Goal: Task Accomplishment & Management: Complete application form

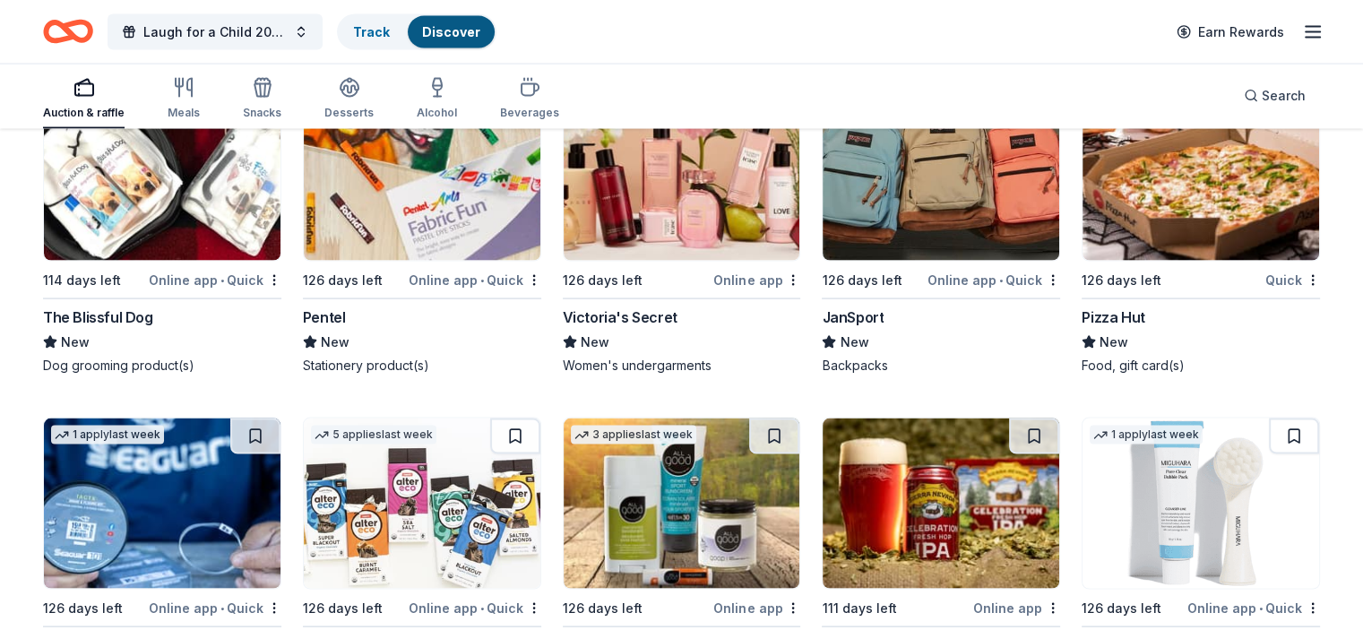
scroll to position [10580, 0]
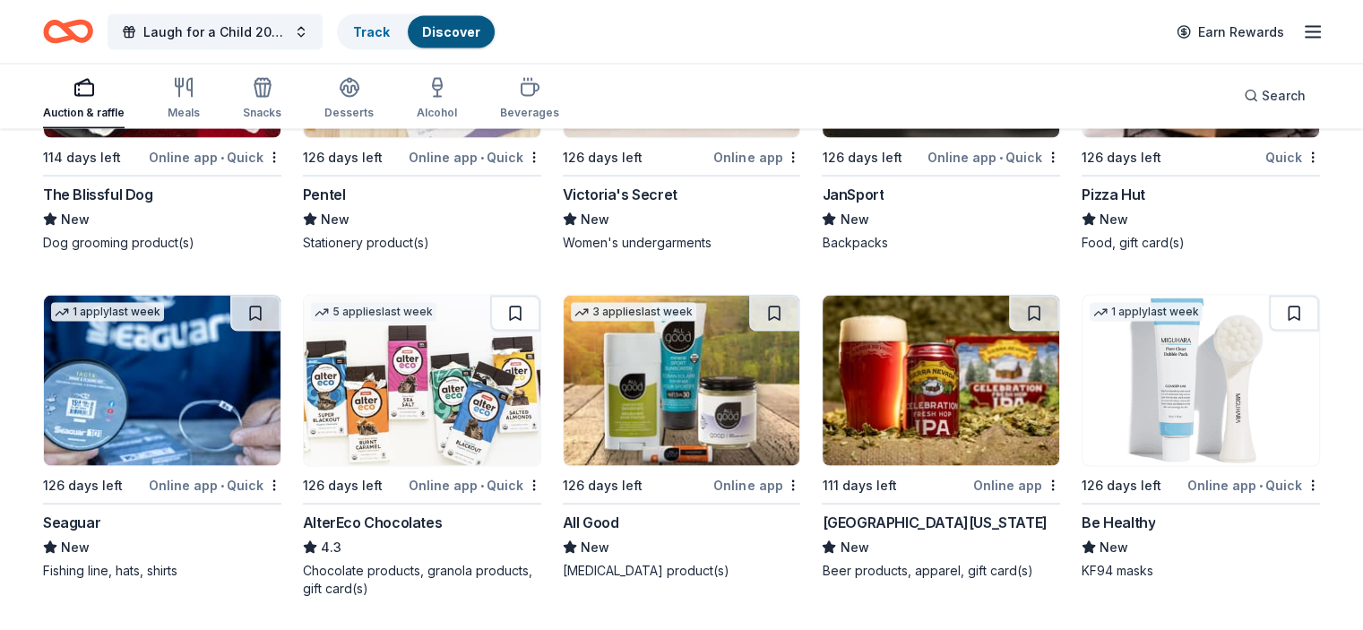
click at [1176, 411] on img at bounding box center [1201, 381] width 237 height 170
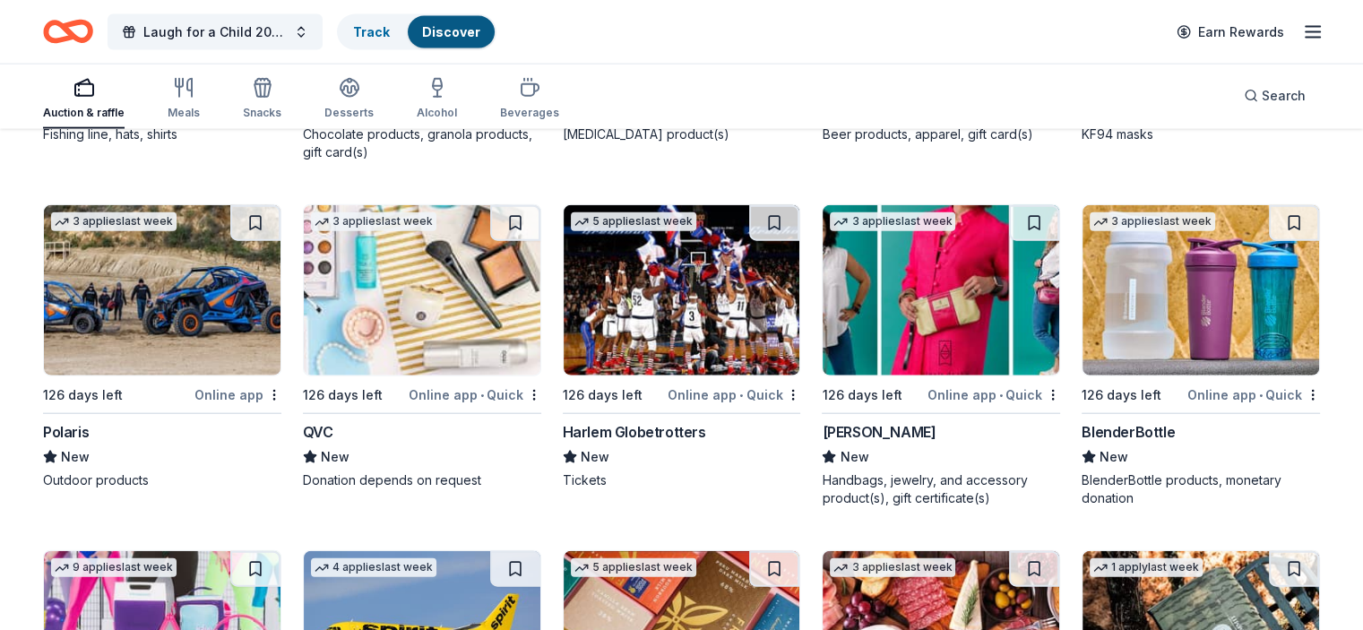
scroll to position [11375, 0]
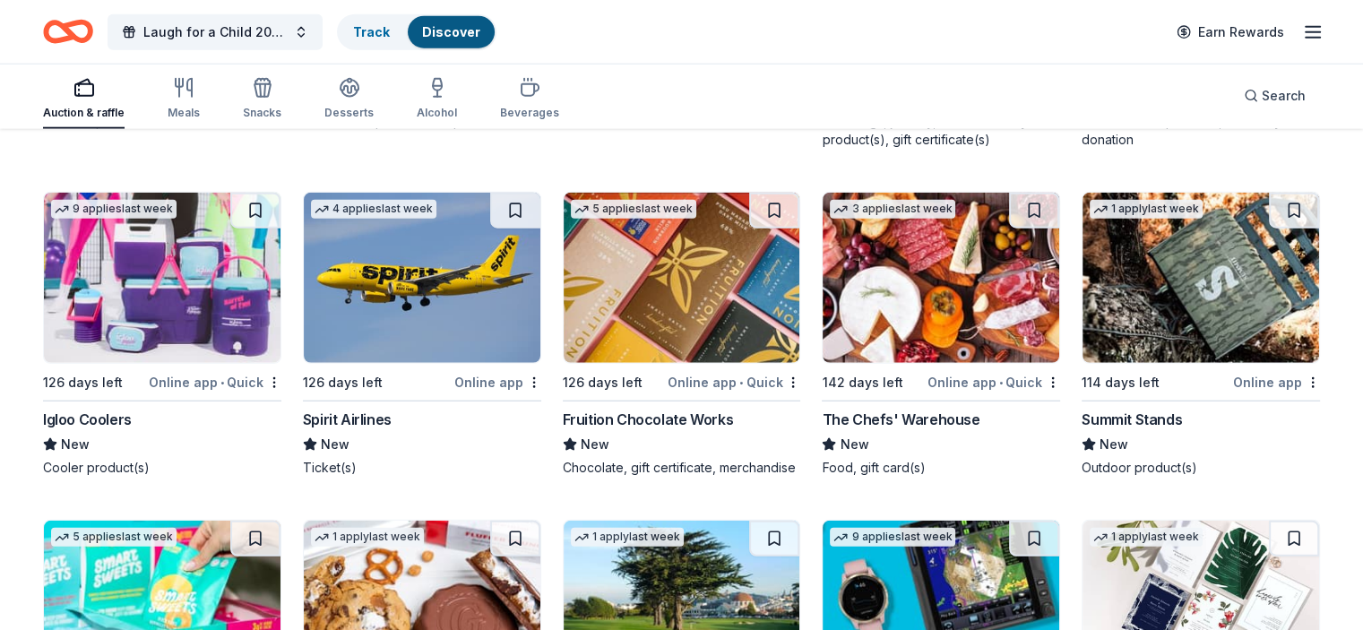
click at [174, 284] on img at bounding box center [162, 278] width 237 height 170
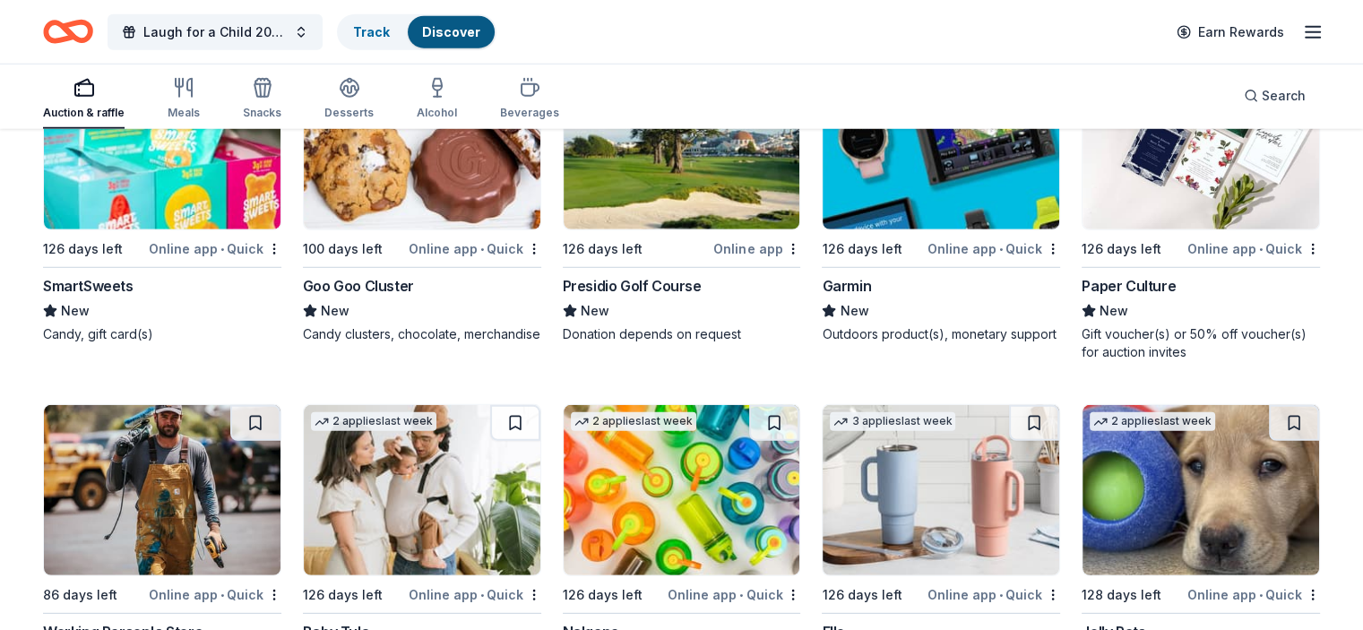
scroll to position [11937, 0]
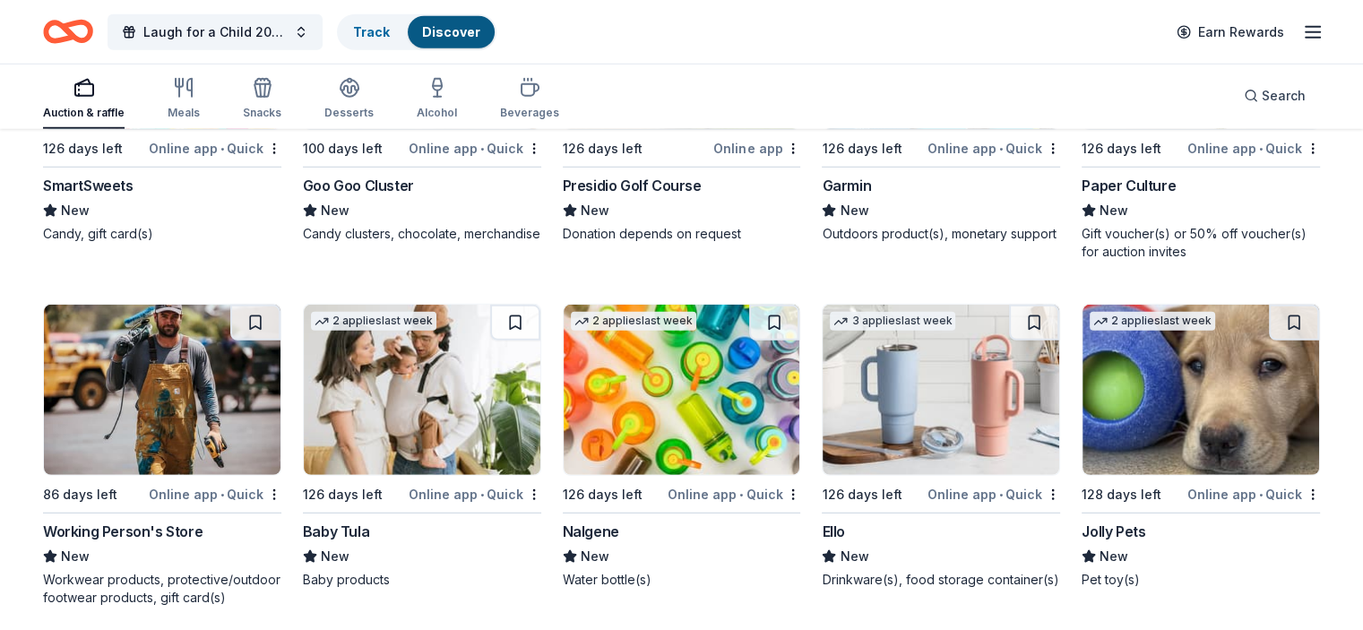
click at [656, 436] on img at bounding box center [682, 390] width 237 height 170
click at [896, 129] on img at bounding box center [941, 44] width 237 height 170
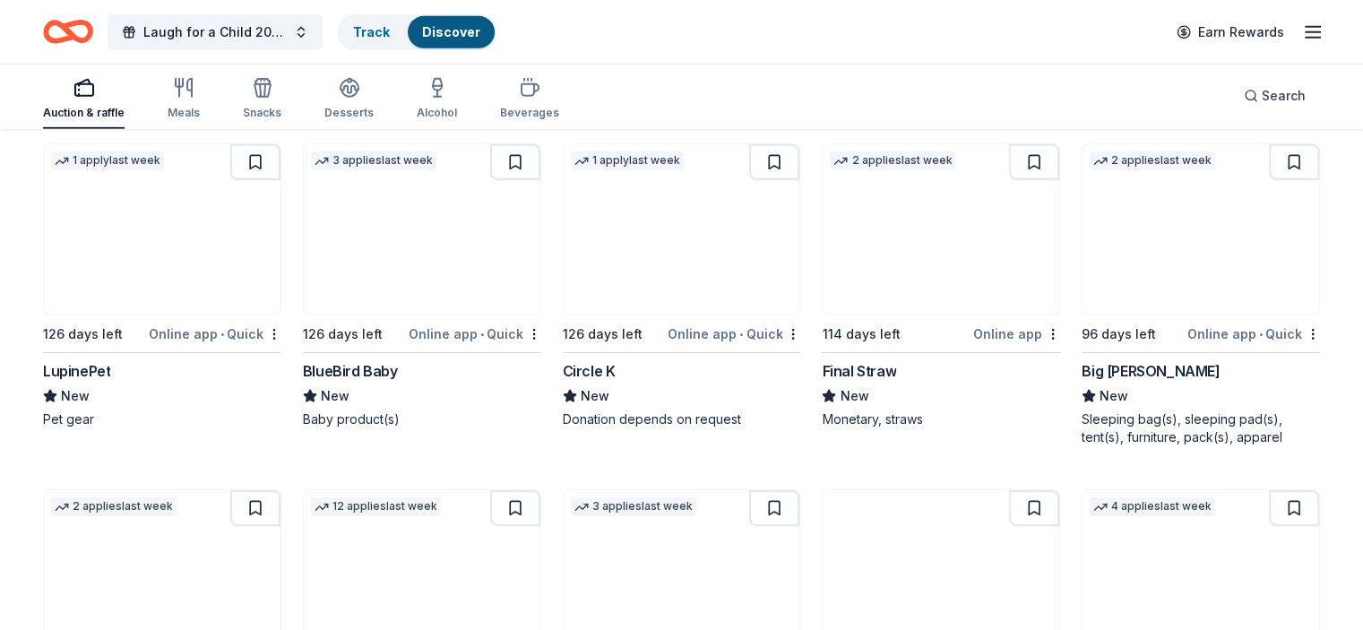
scroll to position [12555, 0]
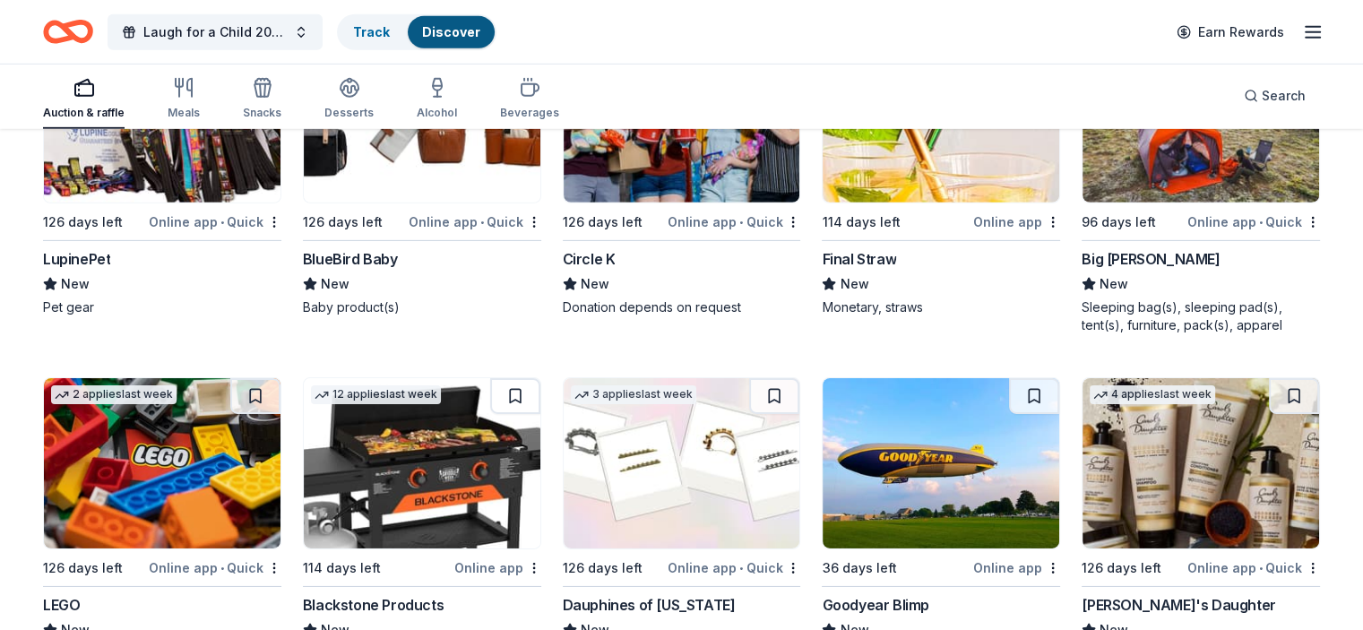
click at [884, 181] on img at bounding box center [941, 117] width 237 height 170
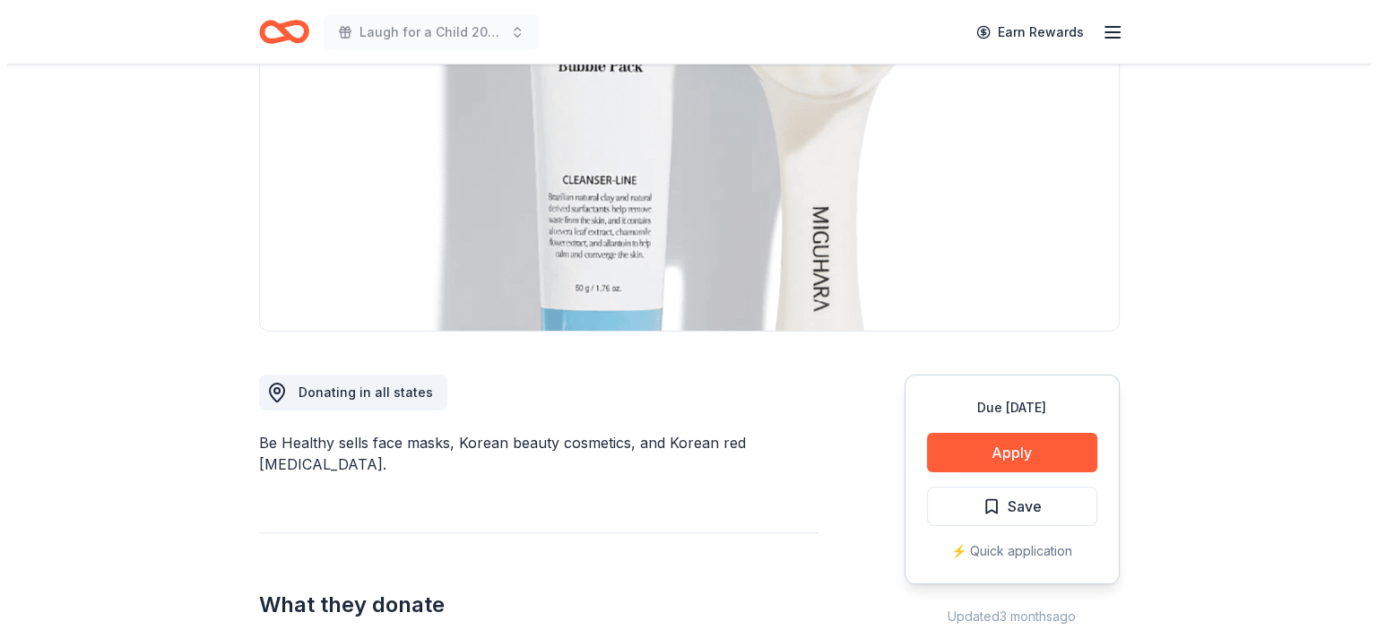
scroll to position [143, 0]
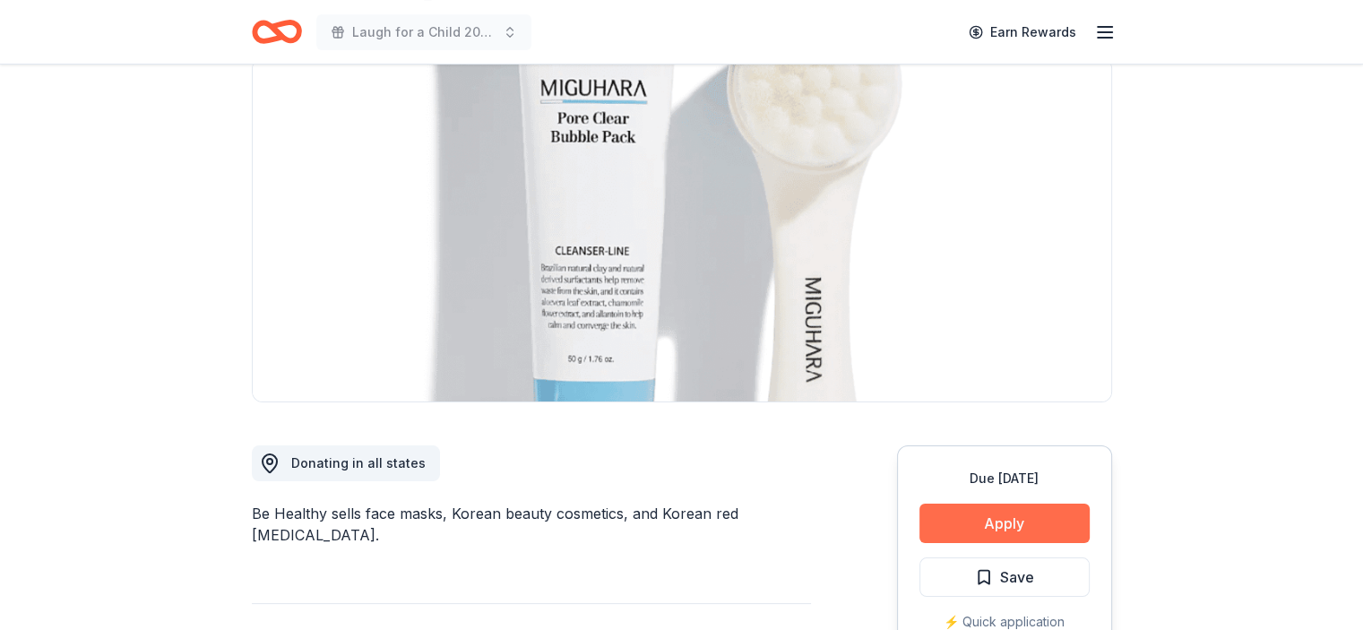
click at [1013, 509] on button "Apply" at bounding box center [1005, 523] width 170 height 39
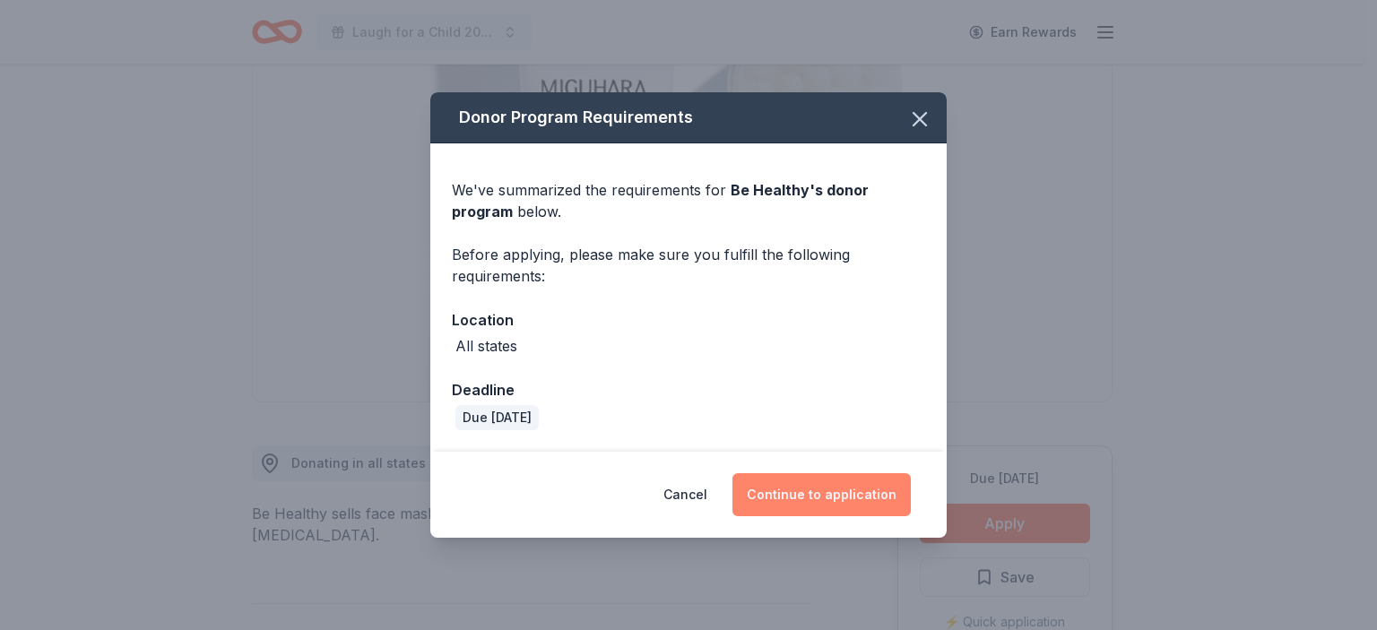
click at [857, 491] on button "Continue to application" at bounding box center [821, 494] width 178 height 43
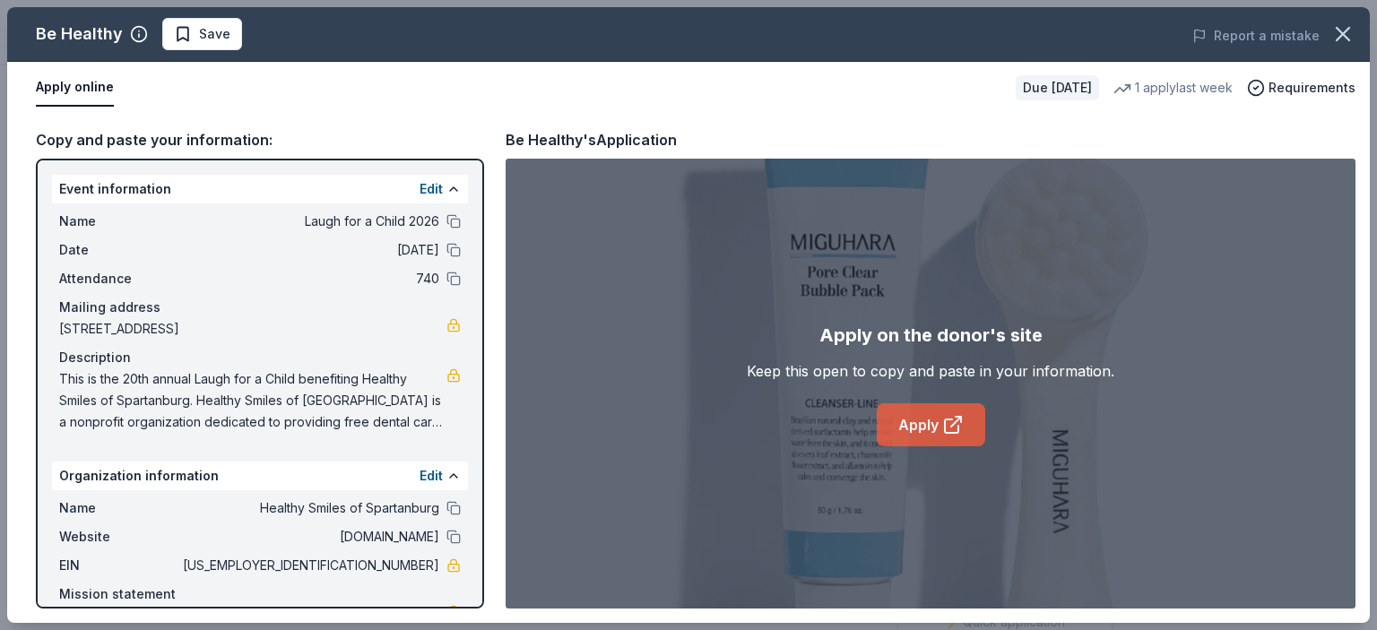
click at [945, 431] on icon at bounding box center [951, 425] width 13 height 13
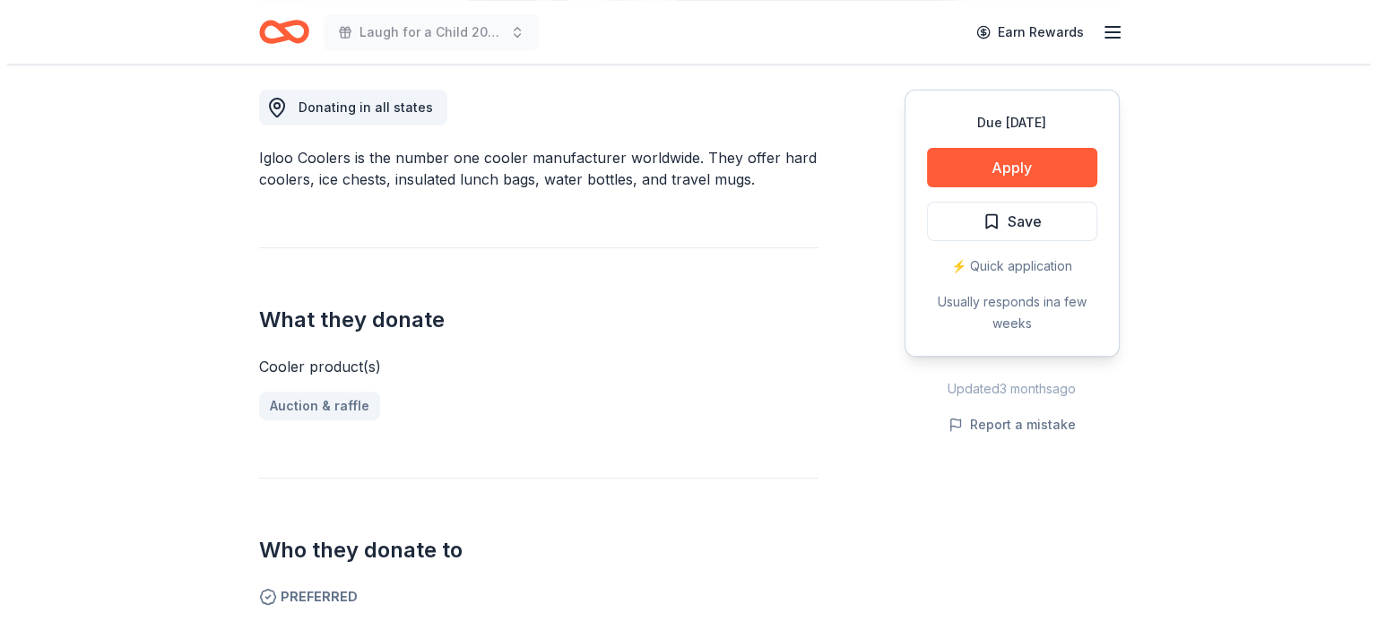
scroll to position [608, 0]
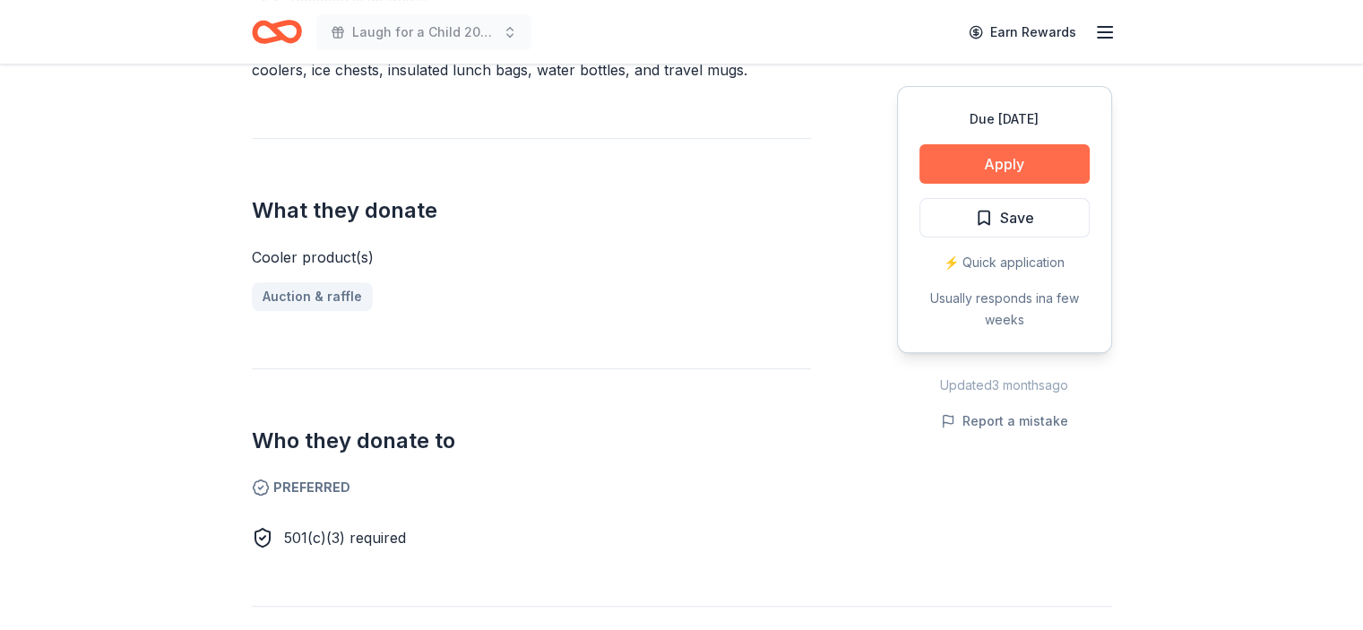
click at [1042, 161] on button "Apply" at bounding box center [1005, 163] width 170 height 39
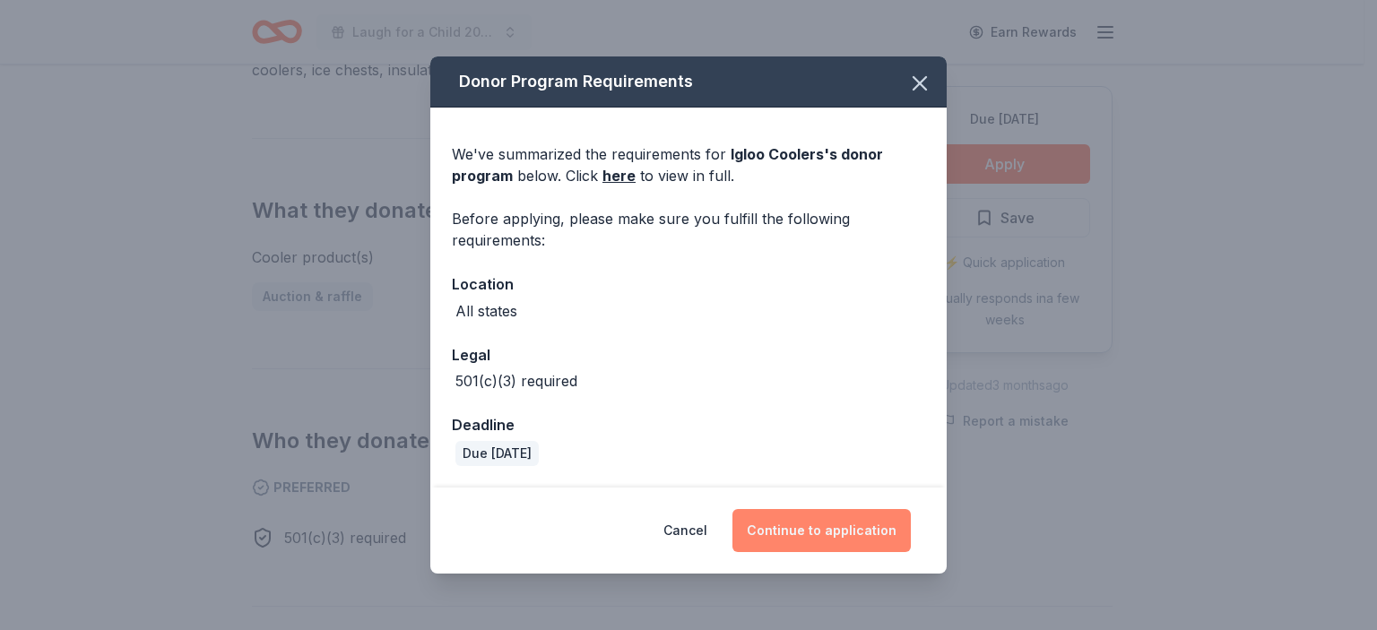
click at [766, 523] on button "Continue to application" at bounding box center [821, 530] width 178 height 43
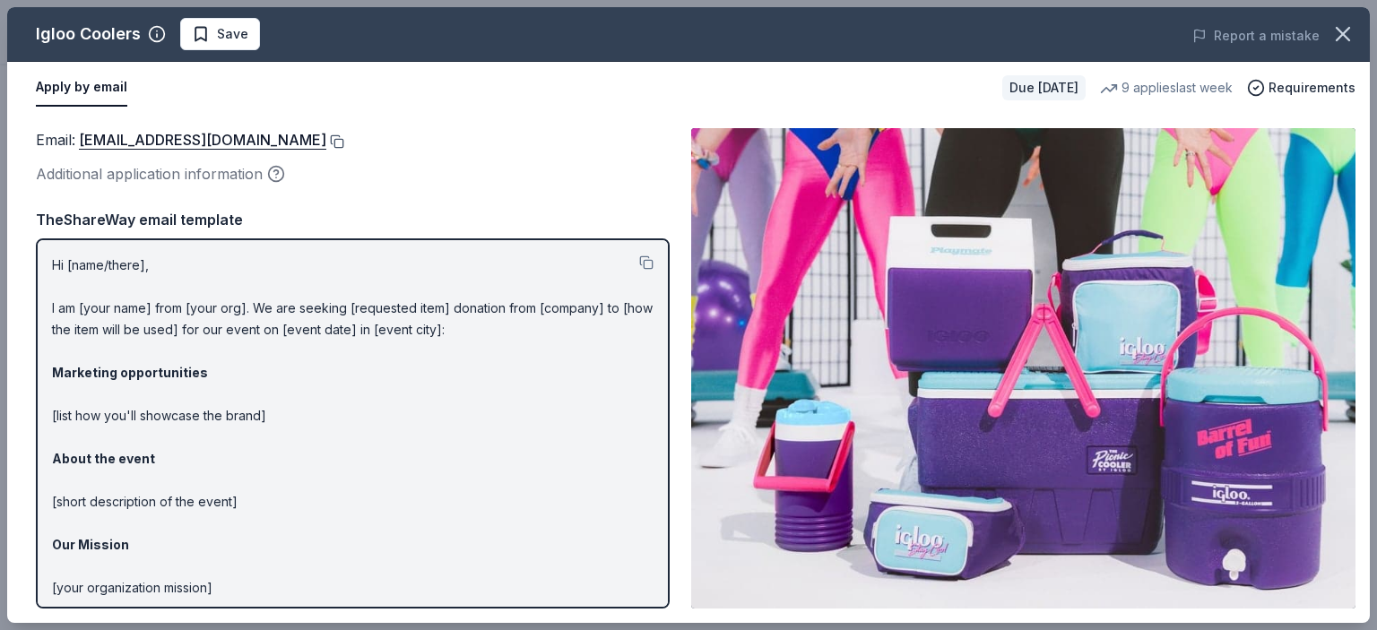
click at [326, 137] on button at bounding box center [335, 141] width 18 height 14
click at [326, 143] on button at bounding box center [335, 141] width 18 height 14
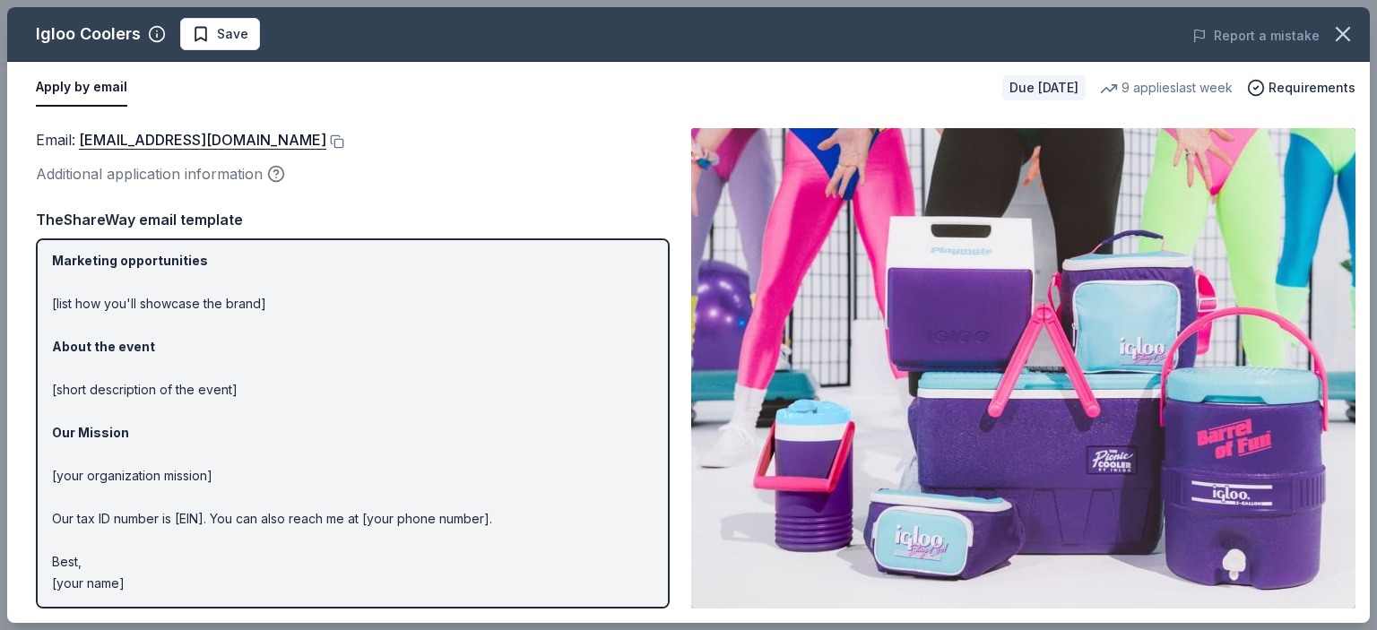
scroll to position [0, 0]
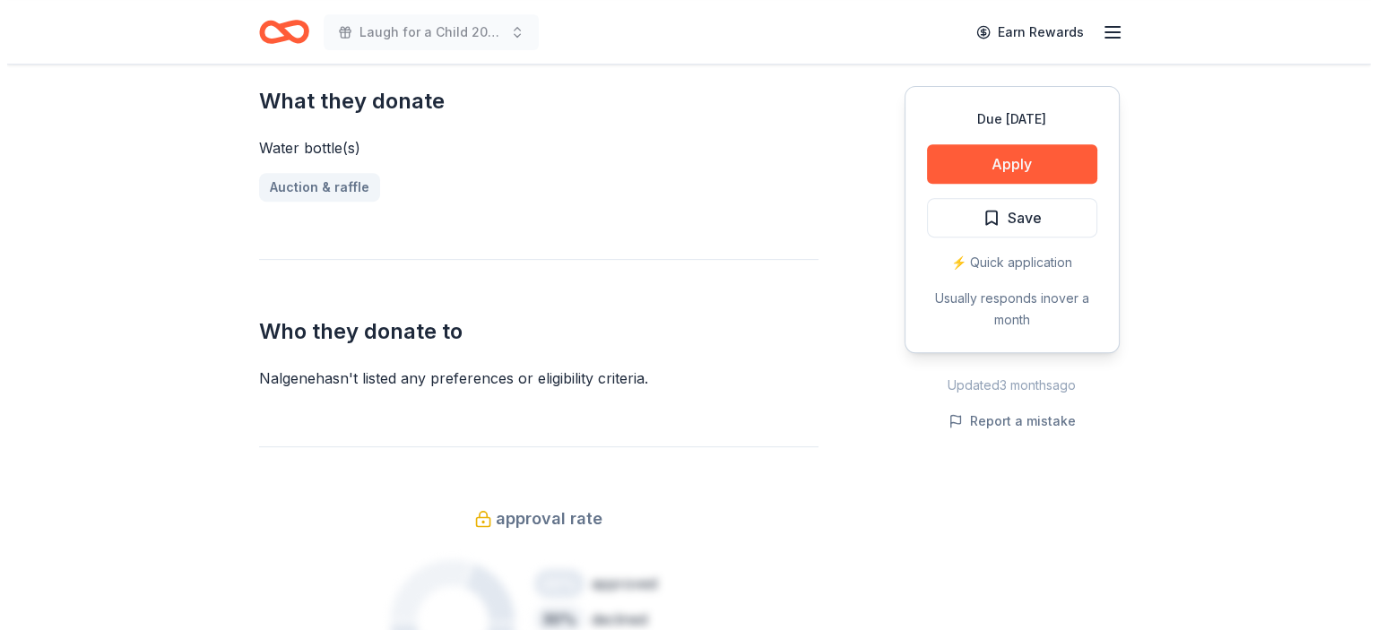
scroll to position [742, 0]
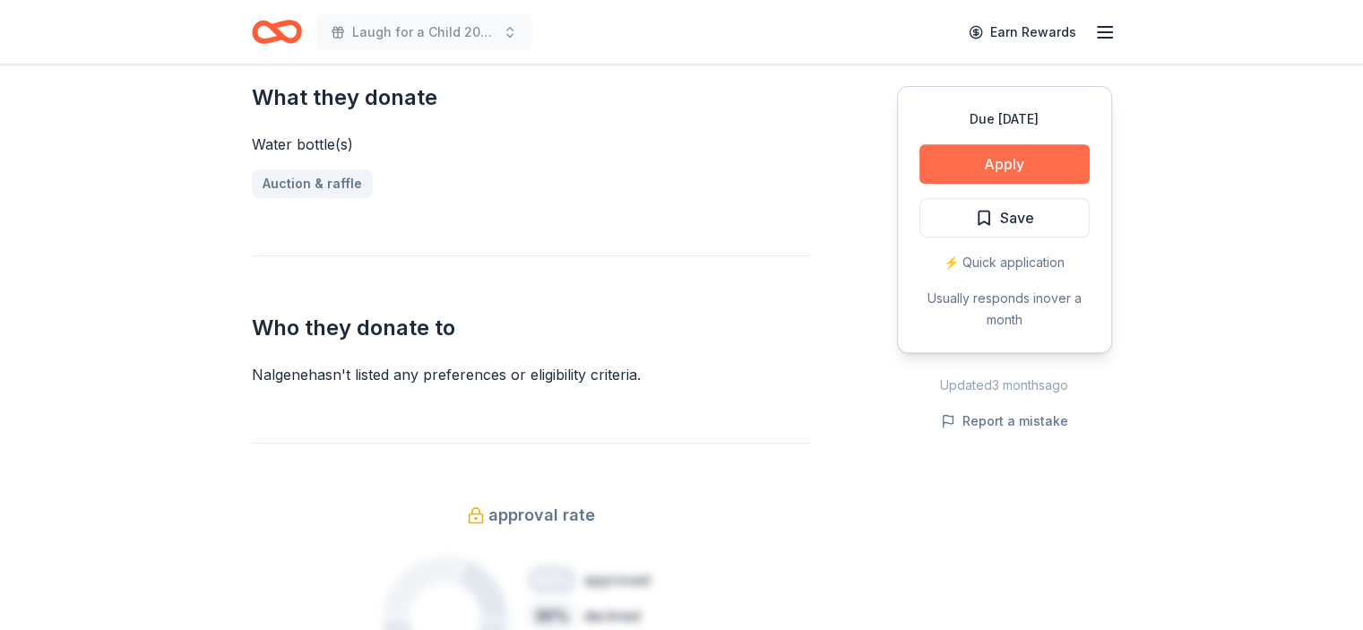
click at [1053, 169] on button "Apply" at bounding box center [1005, 163] width 170 height 39
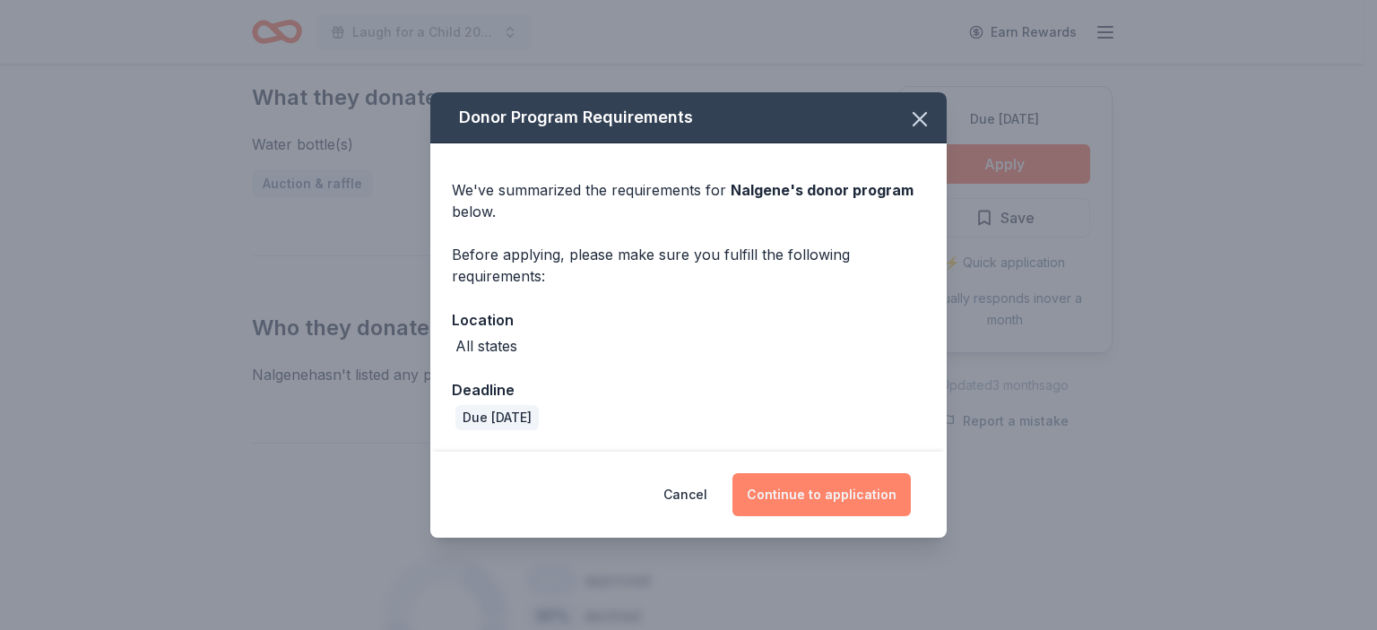
click at [851, 504] on button "Continue to application" at bounding box center [821, 494] width 178 height 43
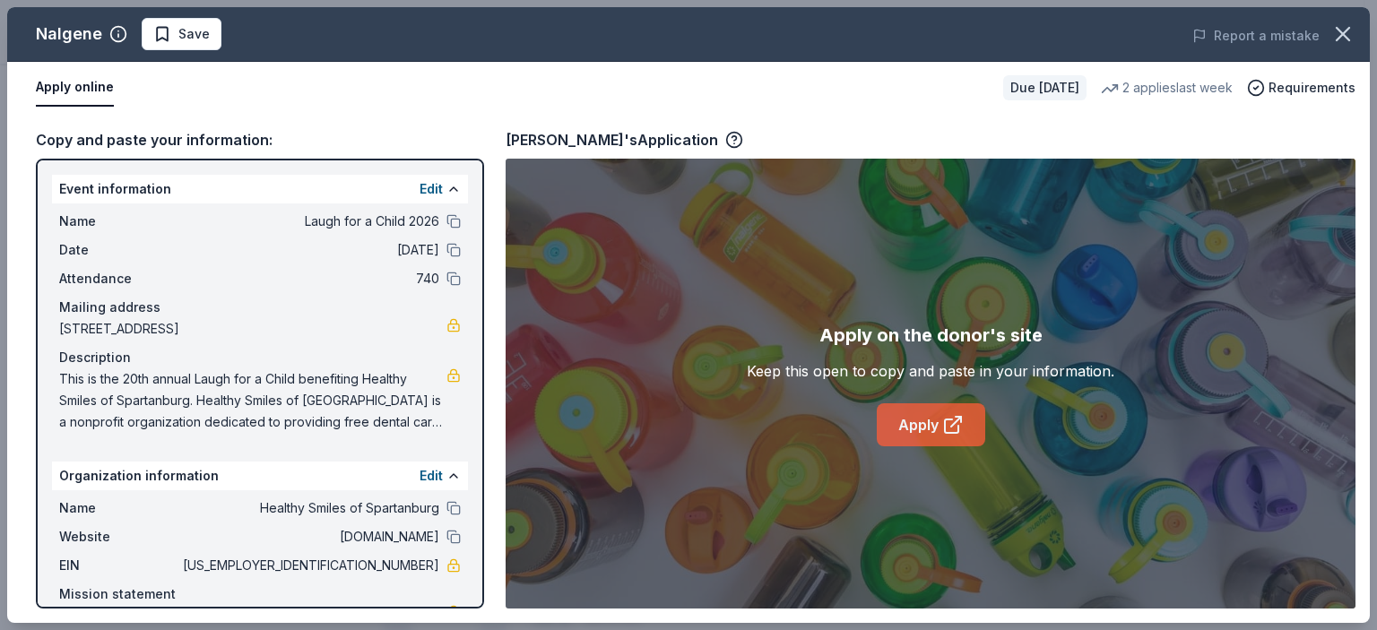
click at [907, 421] on link "Apply" at bounding box center [931, 424] width 108 height 43
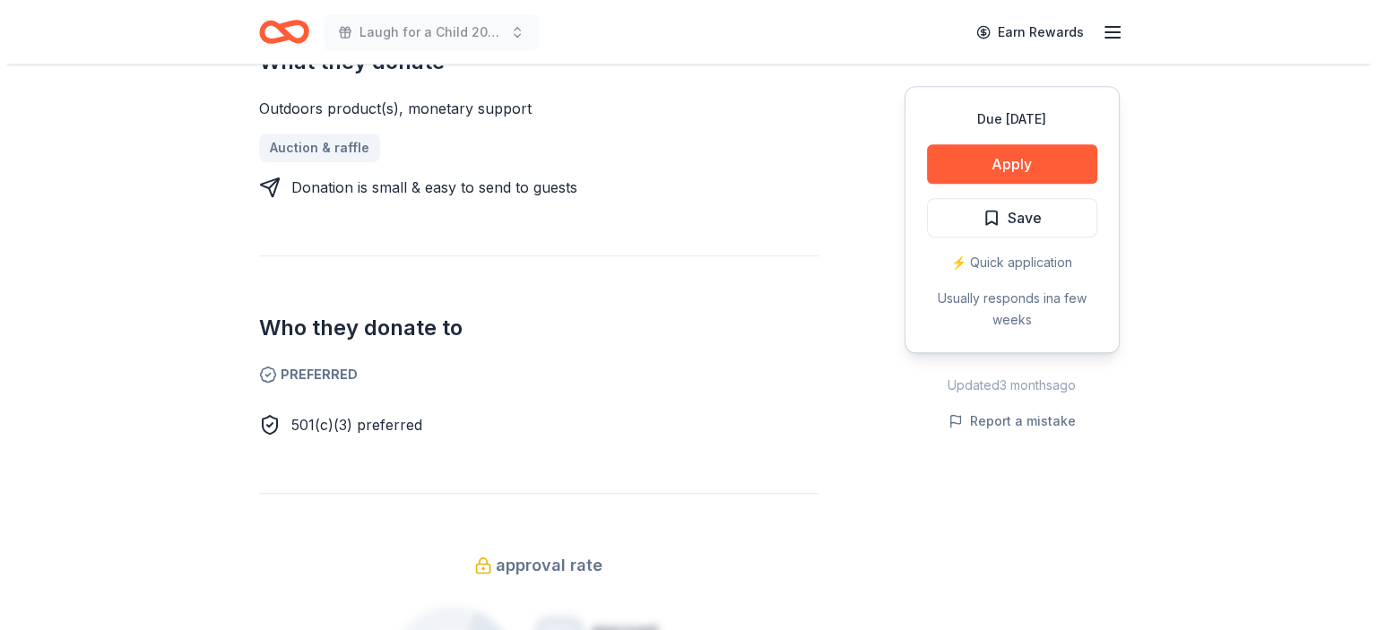
scroll to position [783, 0]
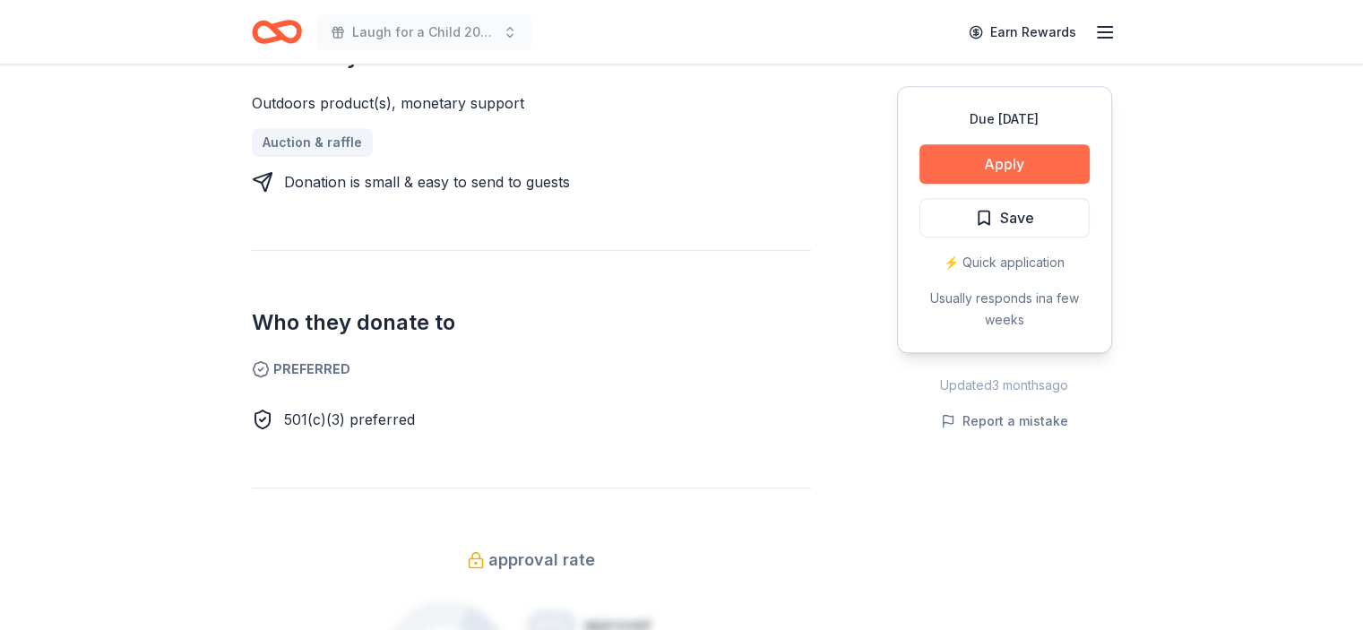
click at [1023, 166] on button "Apply" at bounding box center [1005, 163] width 170 height 39
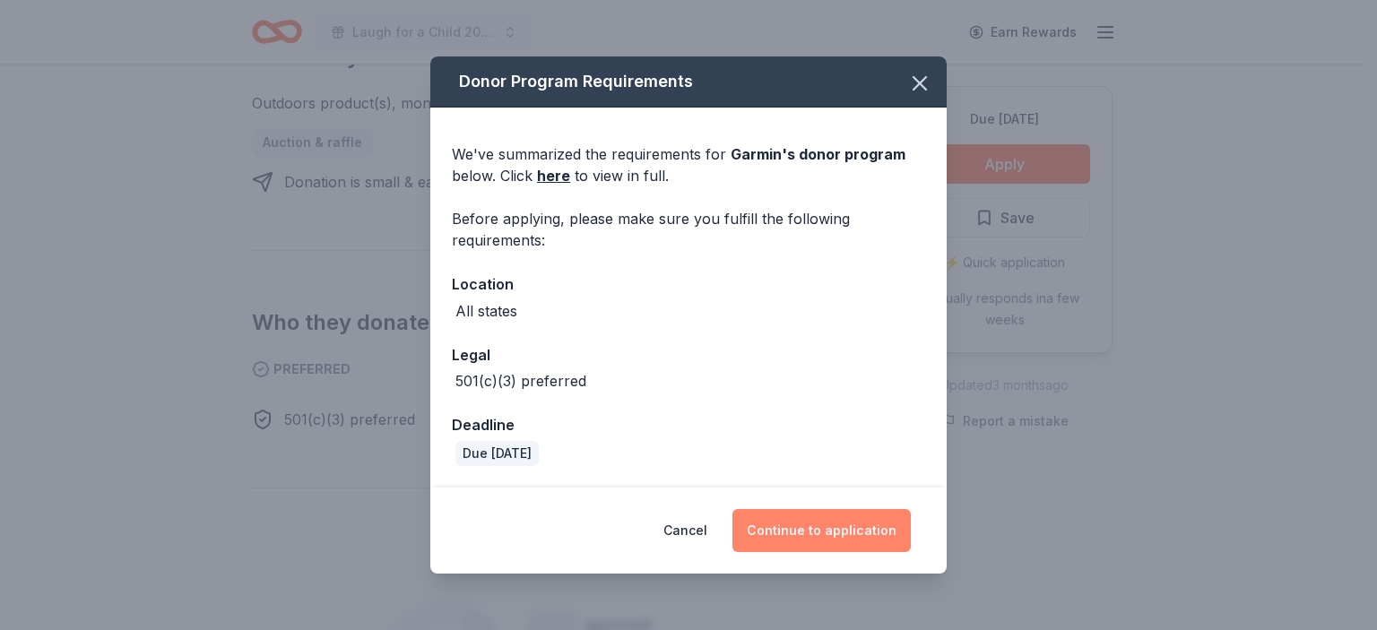
click at [805, 542] on button "Continue to application" at bounding box center [821, 530] width 178 height 43
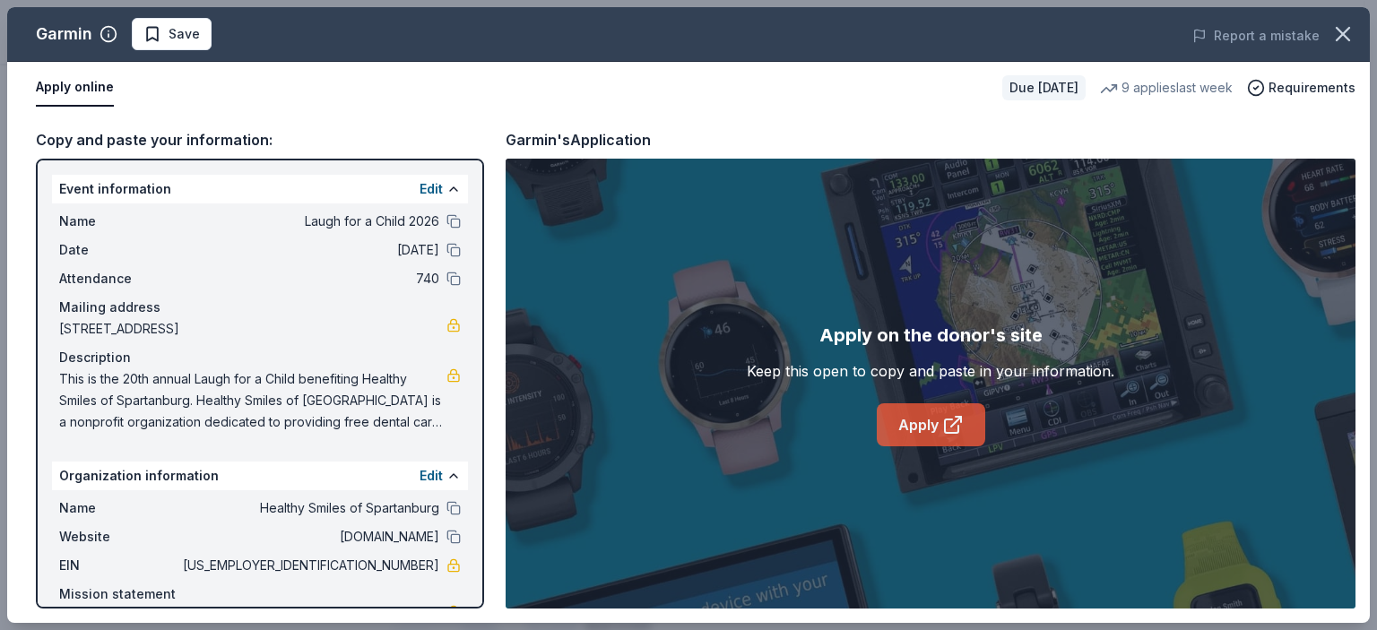
click at [937, 429] on link "Apply" at bounding box center [931, 424] width 108 height 43
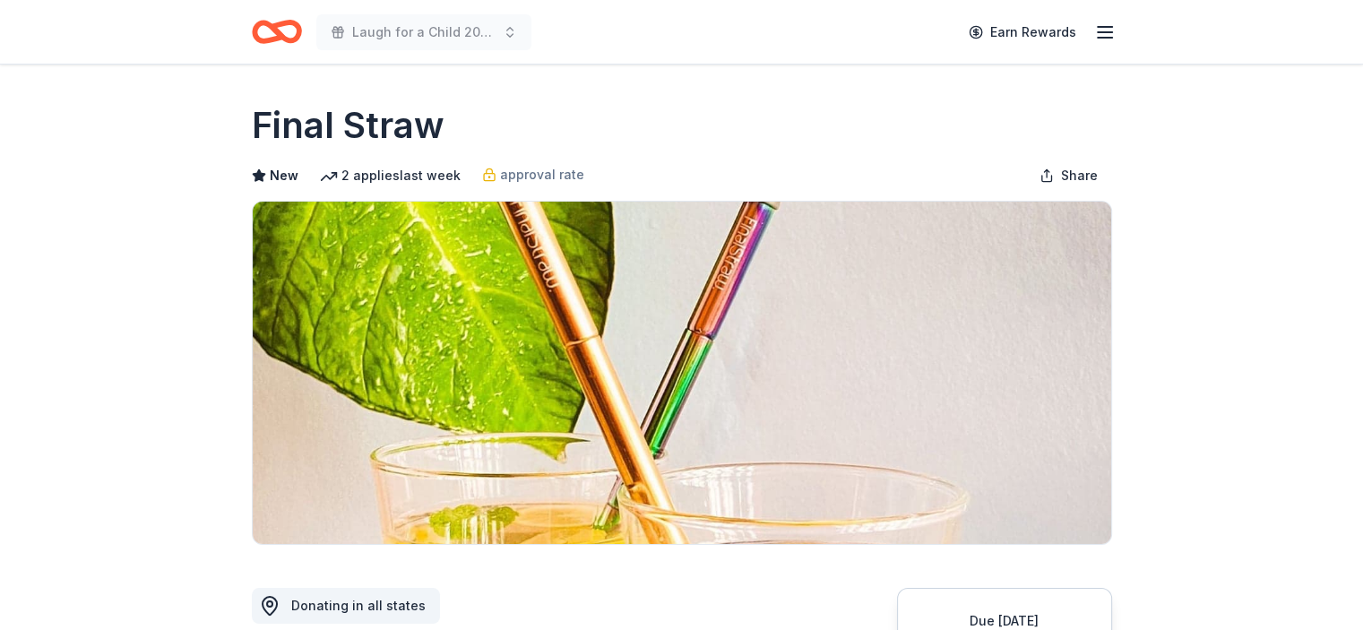
drag, startPoint x: 1362, startPoint y: 107, endPoint x: 1373, endPoint y: 190, distance: 84.0
click at [1362, 190] on html "Laugh for a Child 2026 Earn Rewards Due [DATE] Share Final Straw New 2 applies …" at bounding box center [681, 315] width 1363 height 630
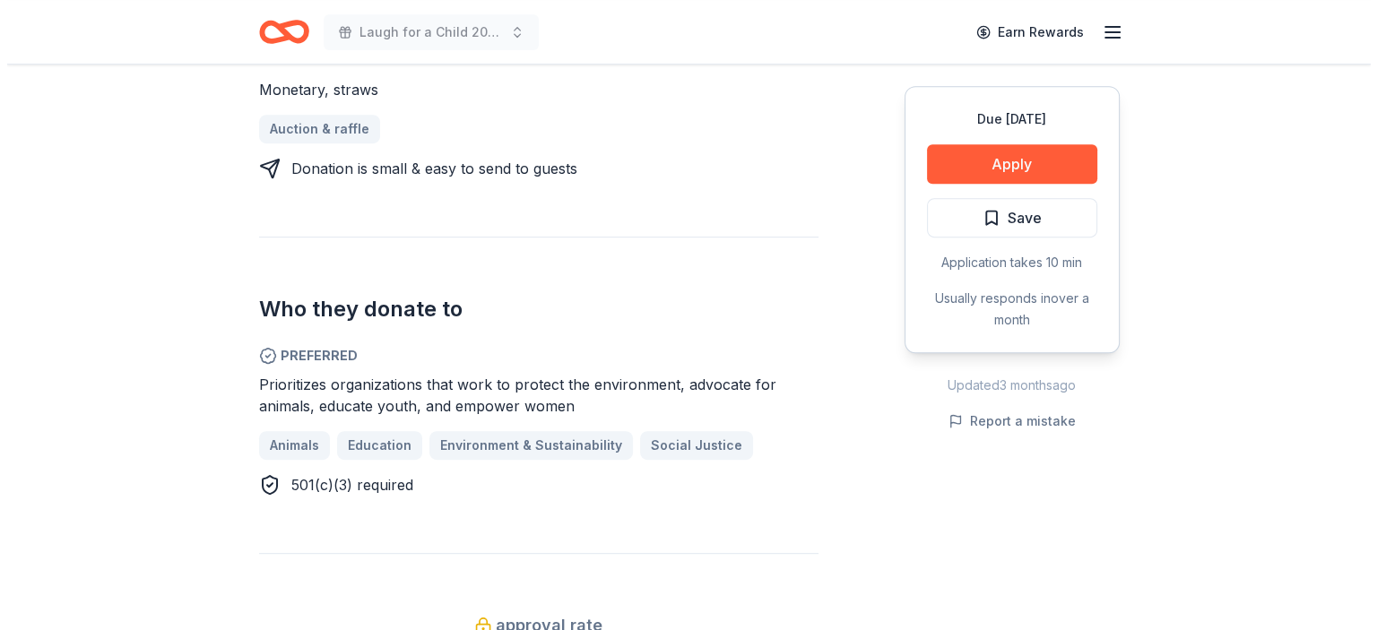
scroll to position [793, 0]
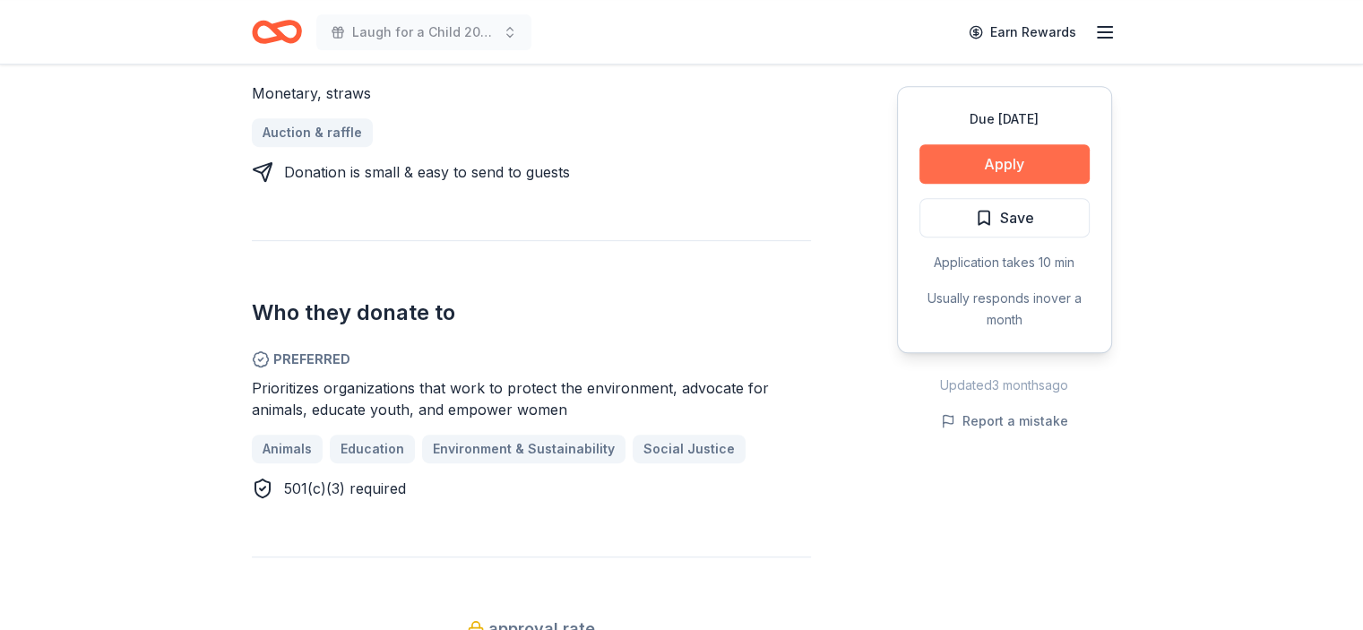
click at [1006, 164] on button "Apply" at bounding box center [1005, 163] width 170 height 39
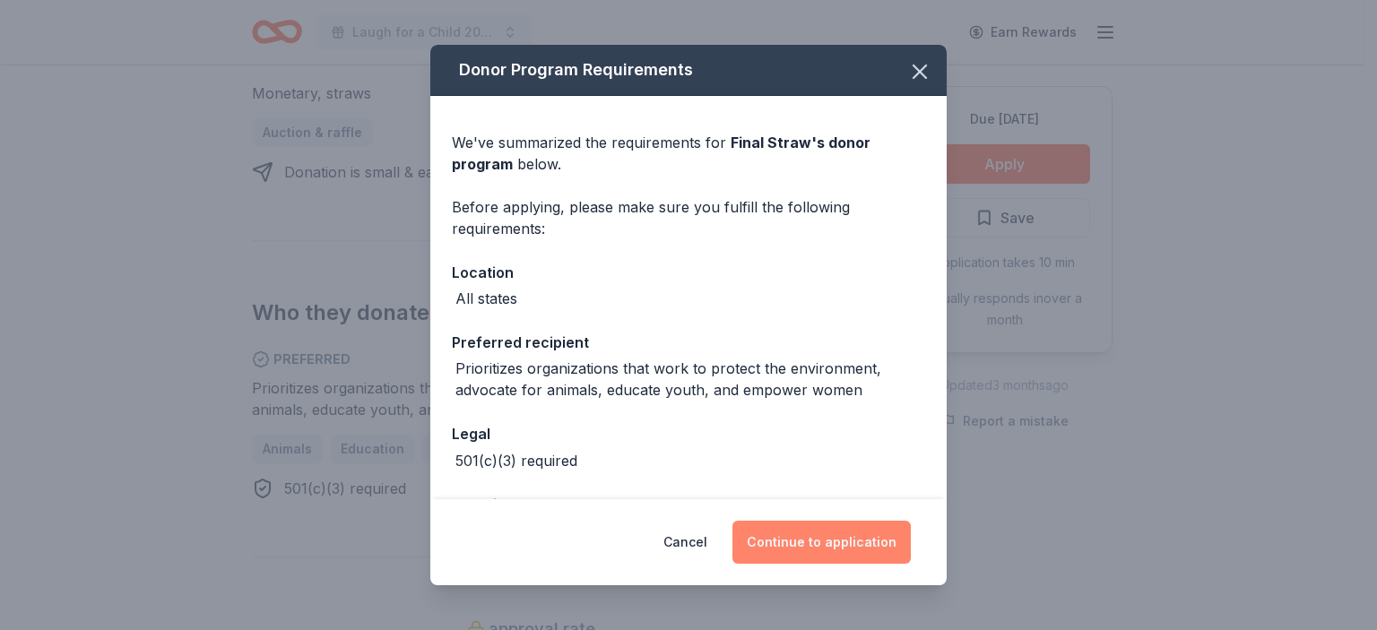
click at [825, 533] on button "Continue to application" at bounding box center [821, 542] width 178 height 43
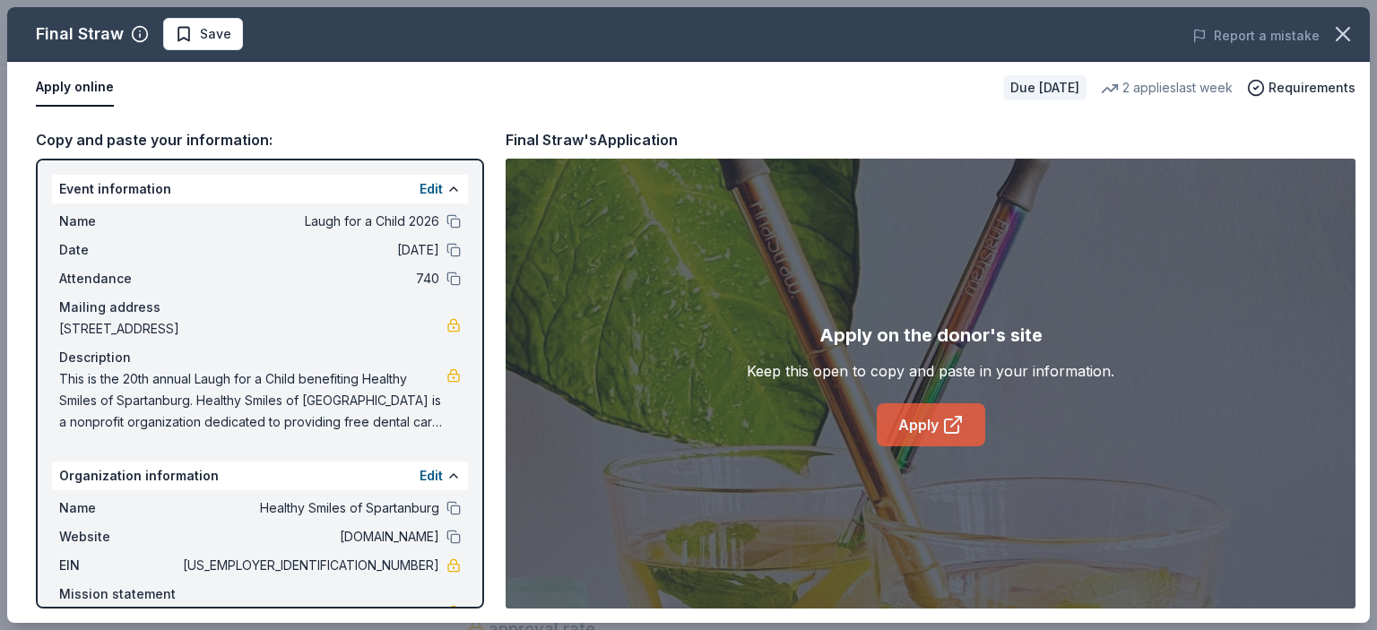
click at [932, 428] on link "Apply" at bounding box center [931, 424] width 108 height 43
